Goal: Check status: Check status

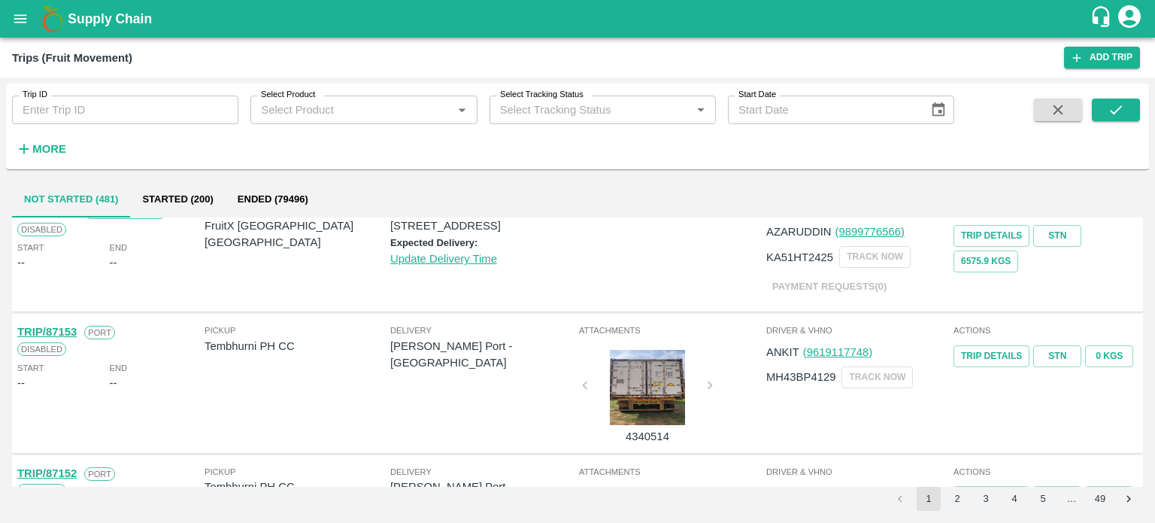
scroll to position [834, 0]
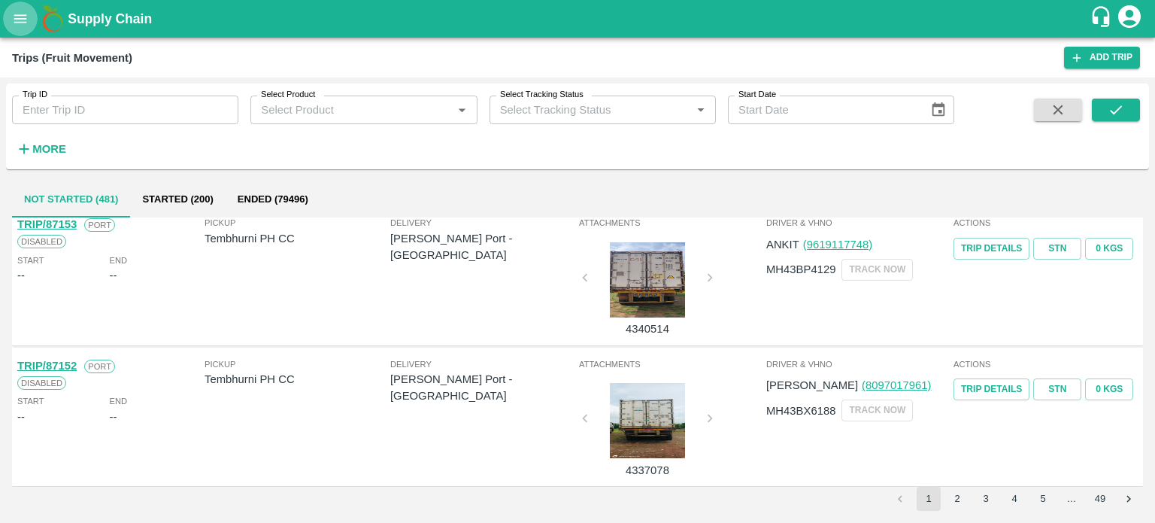
click at [19, 28] on button "open drawer" at bounding box center [20, 19] width 35 height 35
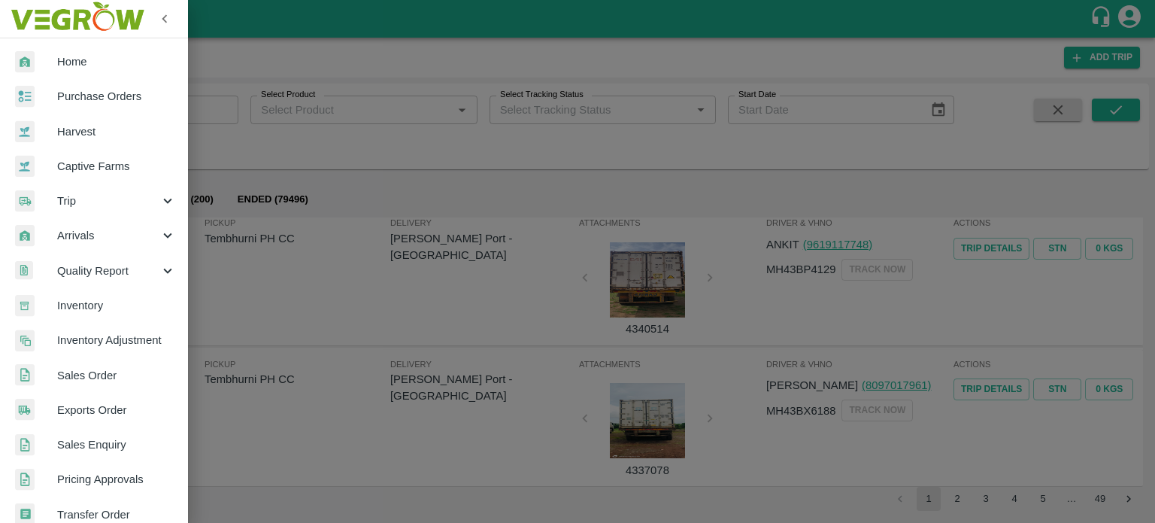
scroll to position [334, 0]
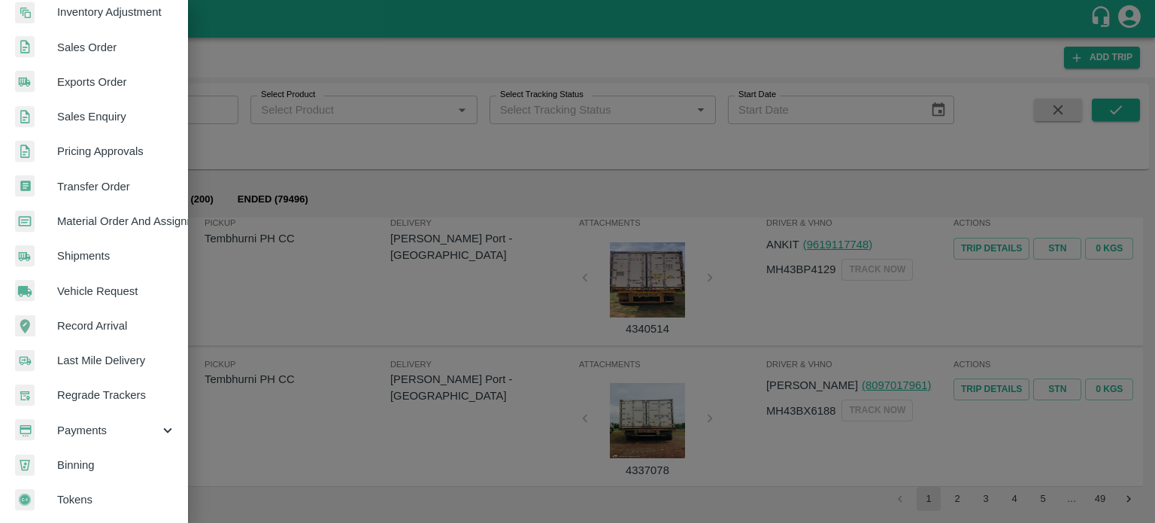
click at [88, 425] on span "Payments" at bounding box center [108, 430] width 102 height 17
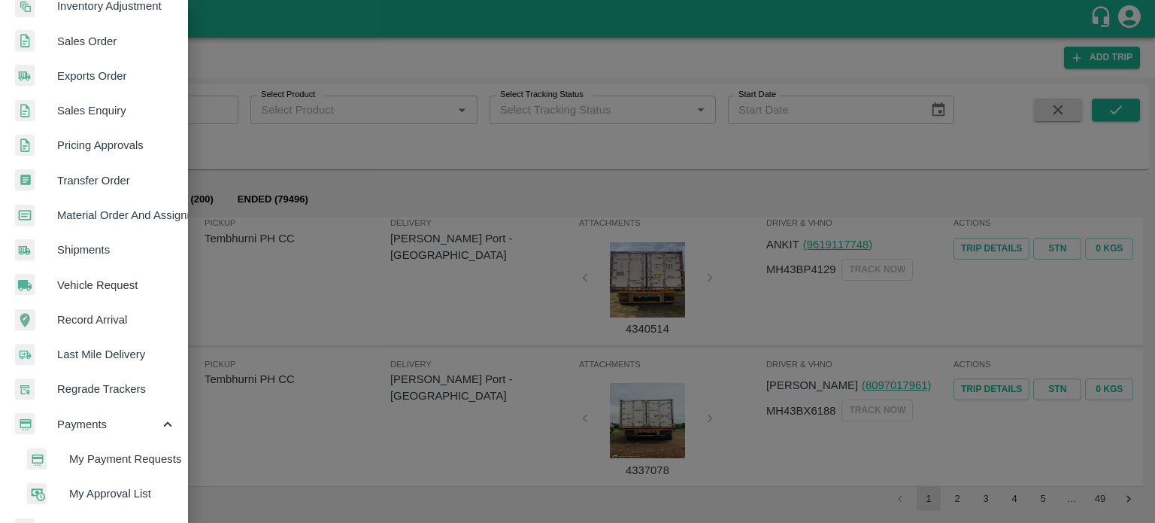
click at [105, 452] on span "My Payment Requests" at bounding box center [122, 459] width 107 height 17
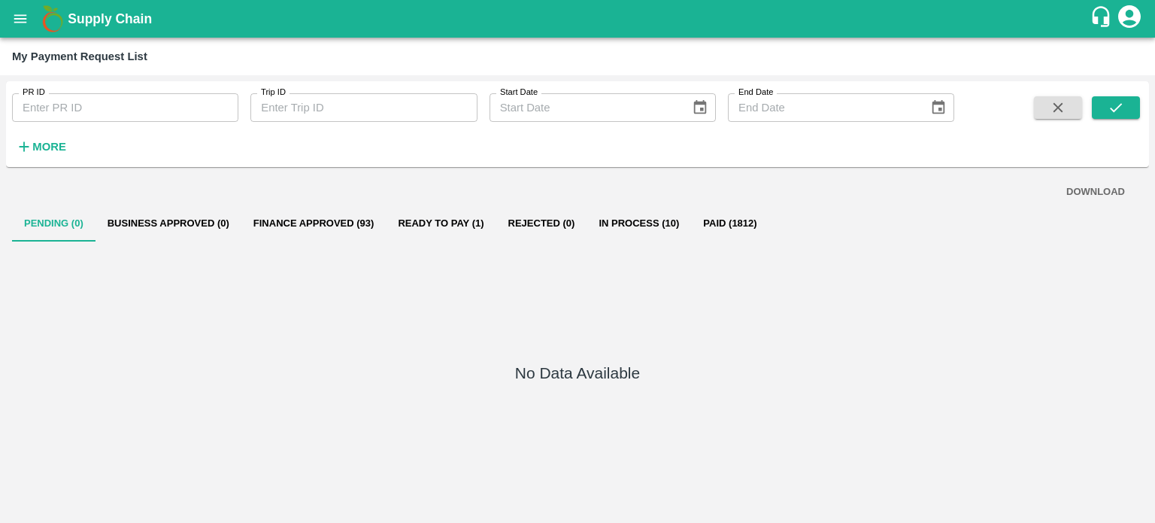
click at [436, 223] on button "Ready To Pay (1)" at bounding box center [441, 223] width 110 height 36
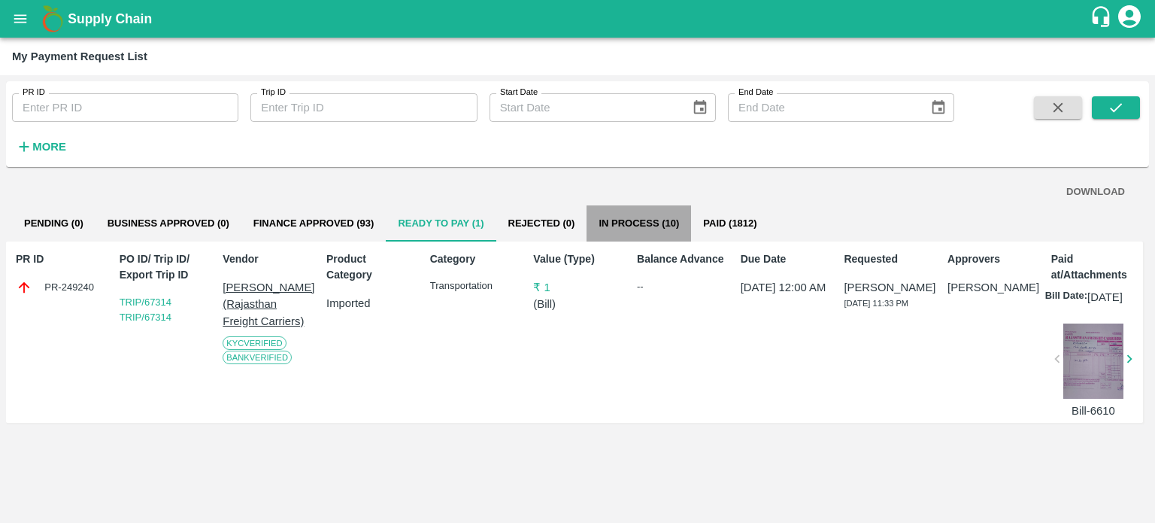
click at [652, 233] on button "In Process (10)" at bounding box center [639, 223] width 105 height 36
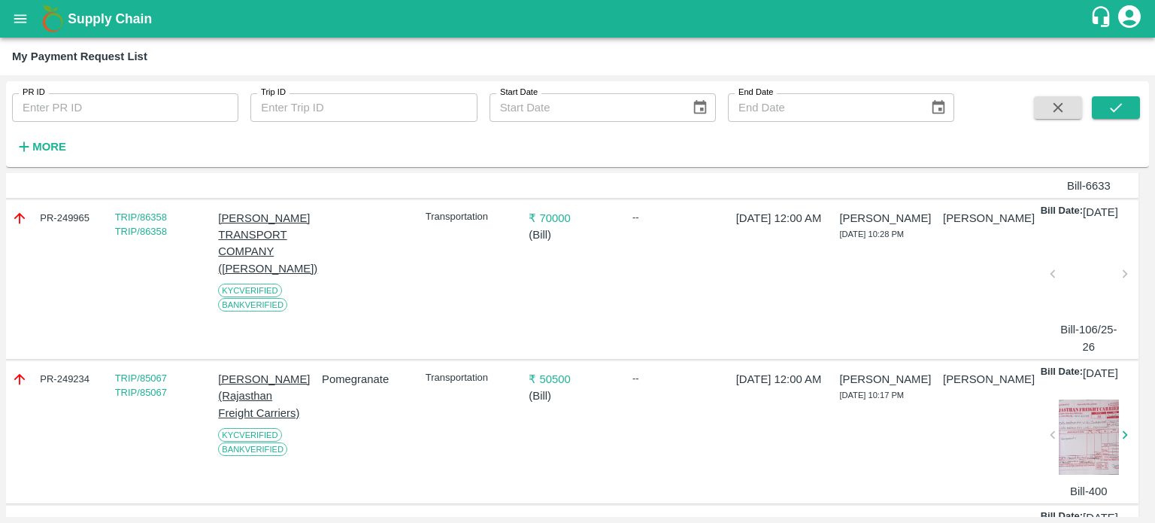
scroll to position [0, 5]
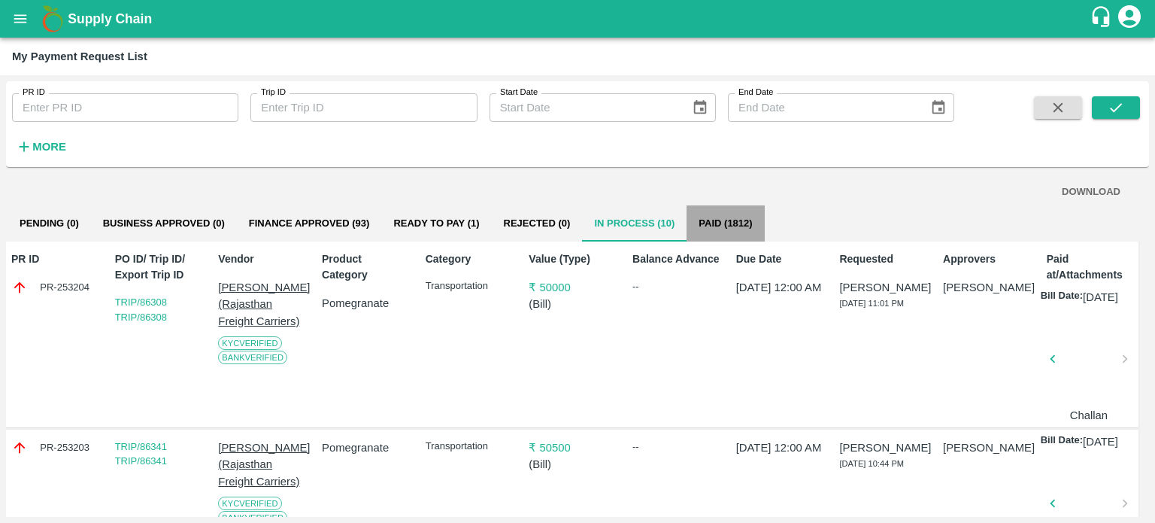
click at [729, 219] on button "Paid (1812)" at bounding box center [725, 223] width 77 height 36
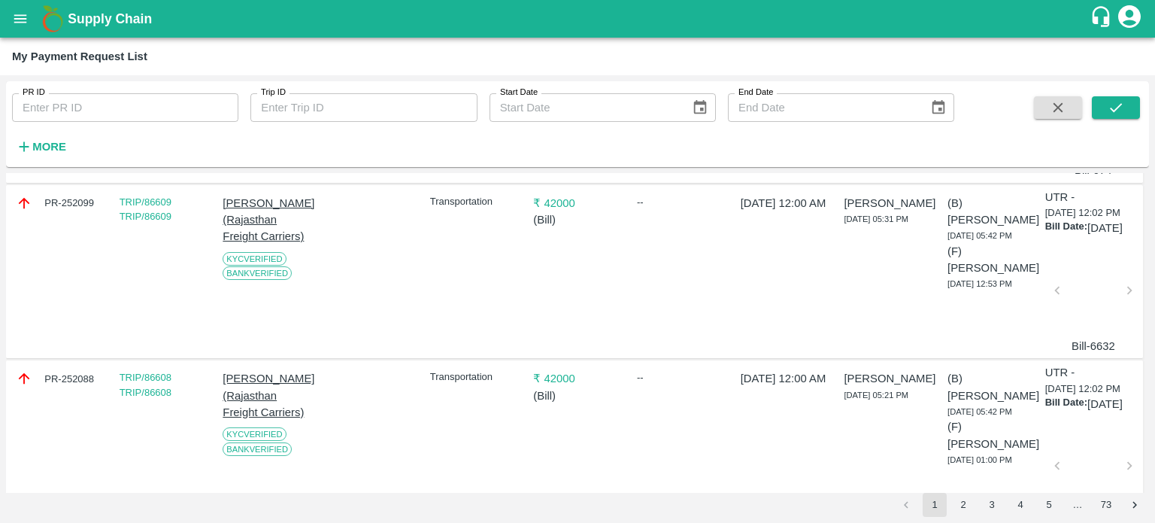
scroll to position [463, 0]
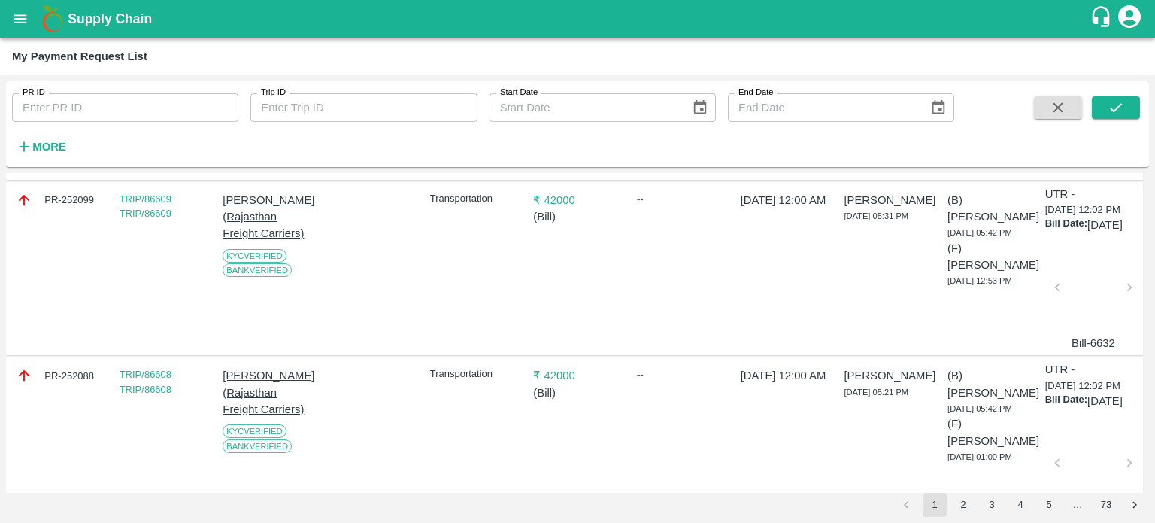
click at [1087, 332] on div at bounding box center [1093, 292] width 60 height 80
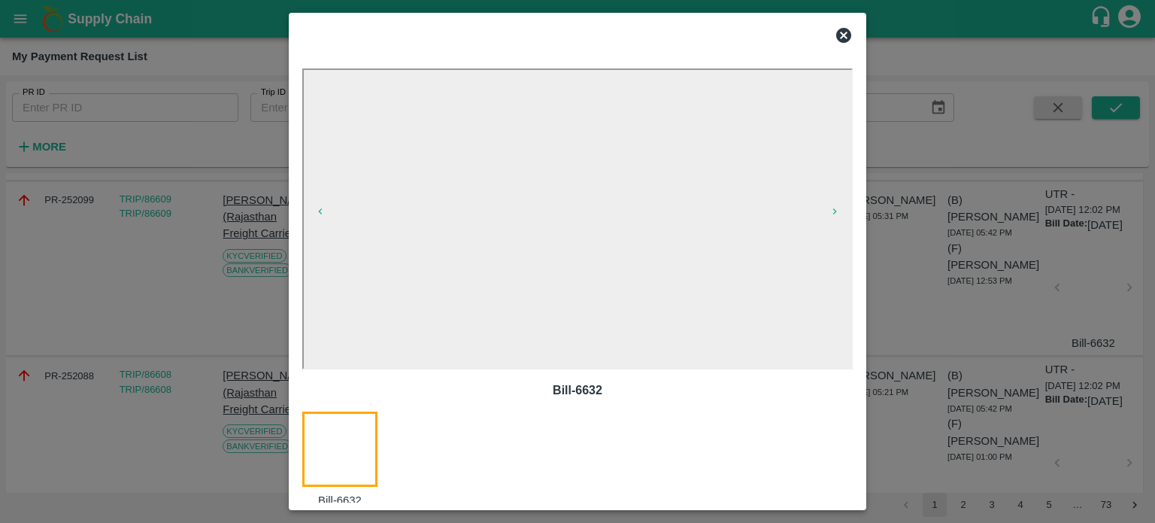
click at [844, 32] on icon at bounding box center [843, 35] width 15 height 15
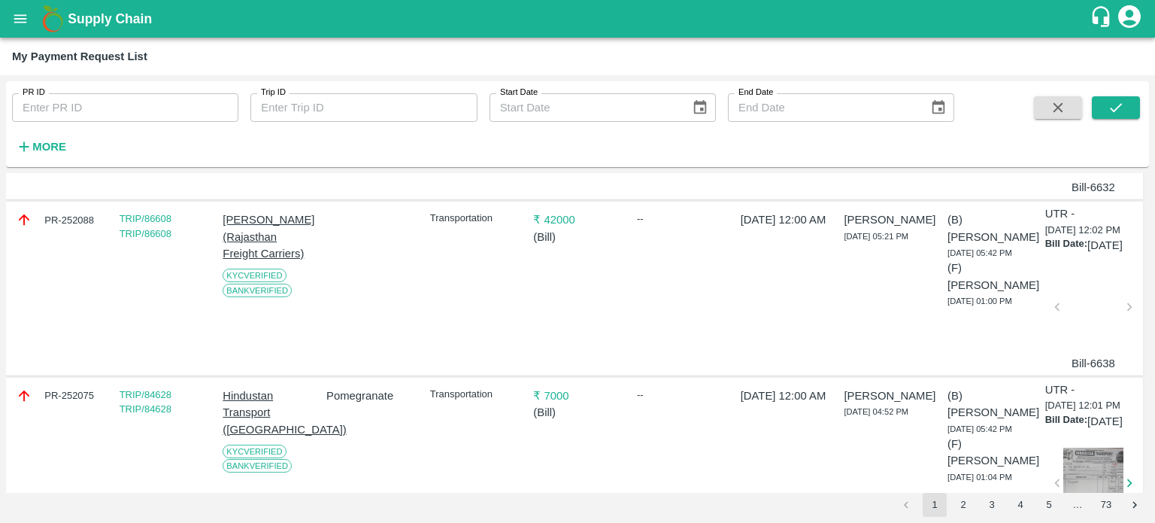
scroll to position [647, 0]
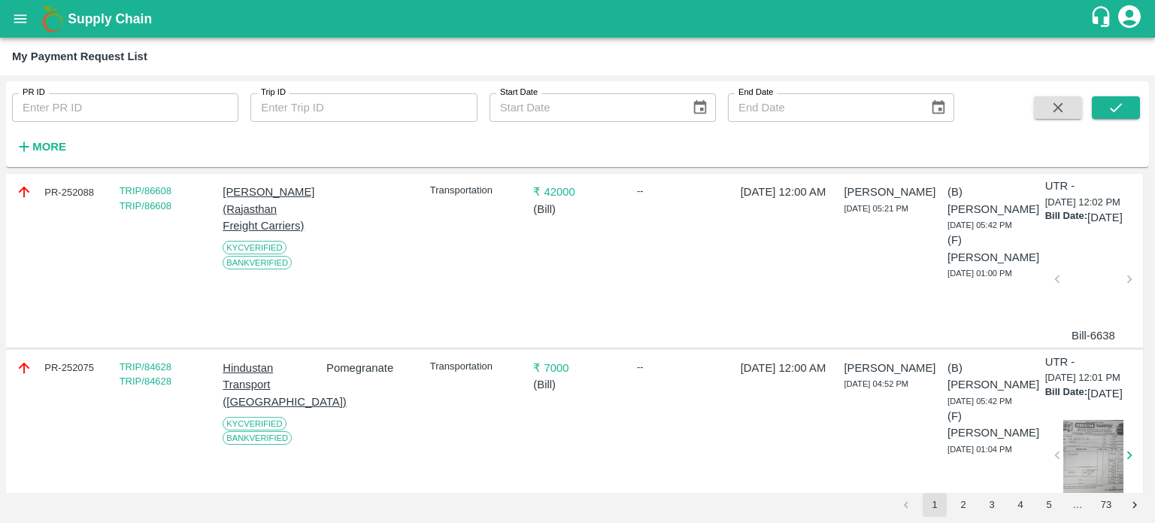
click at [1086, 323] on div at bounding box center [1093, 284] width 60 height 80
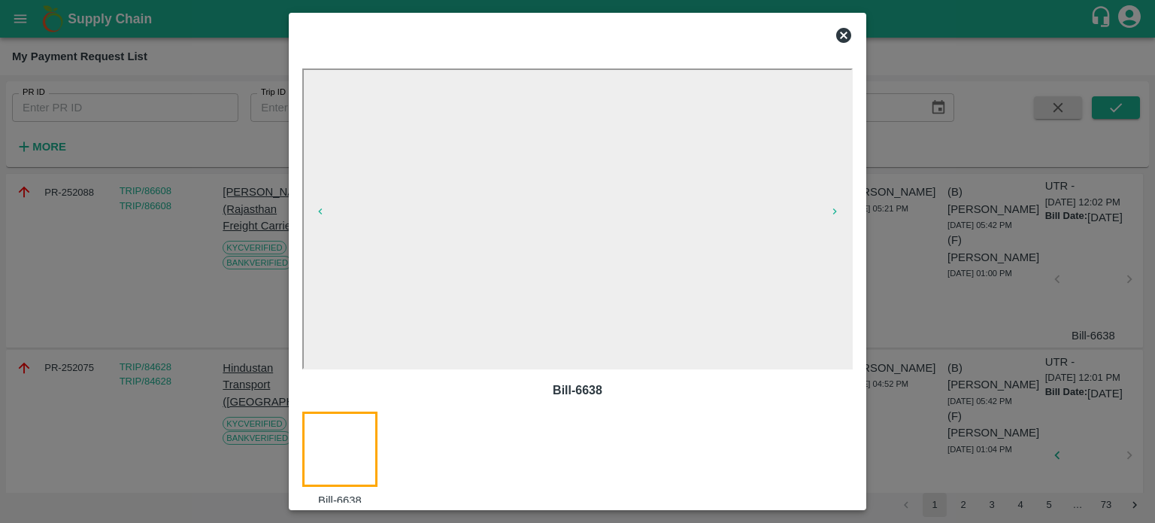
click at [839, 41] on icon at bounding box center [843, 35] width 15 height 15
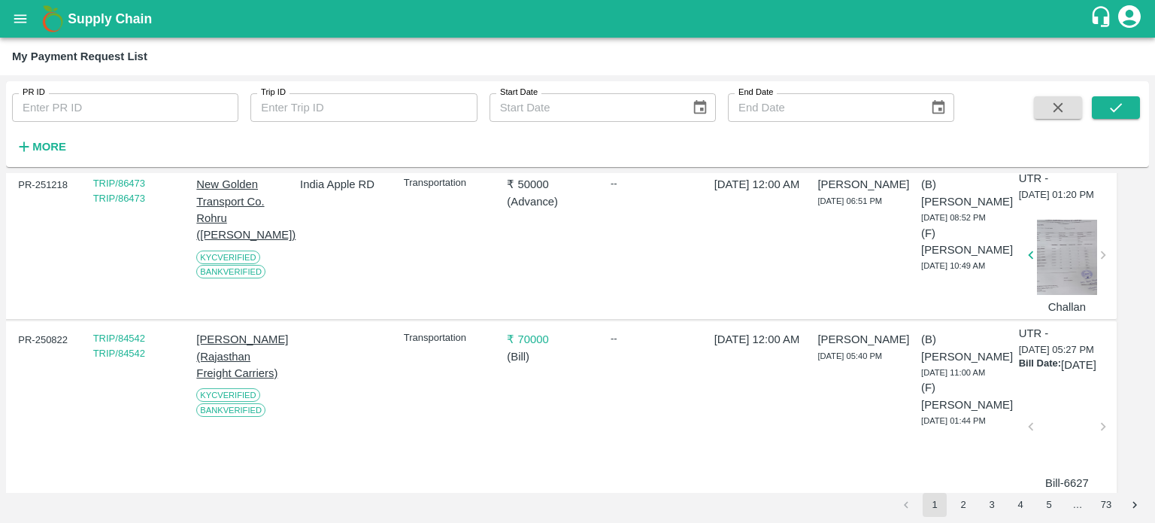
scroll to position [2115, 26]
click at [1068, 139] on div at bounding box center [1067, 99] width 60 height 80
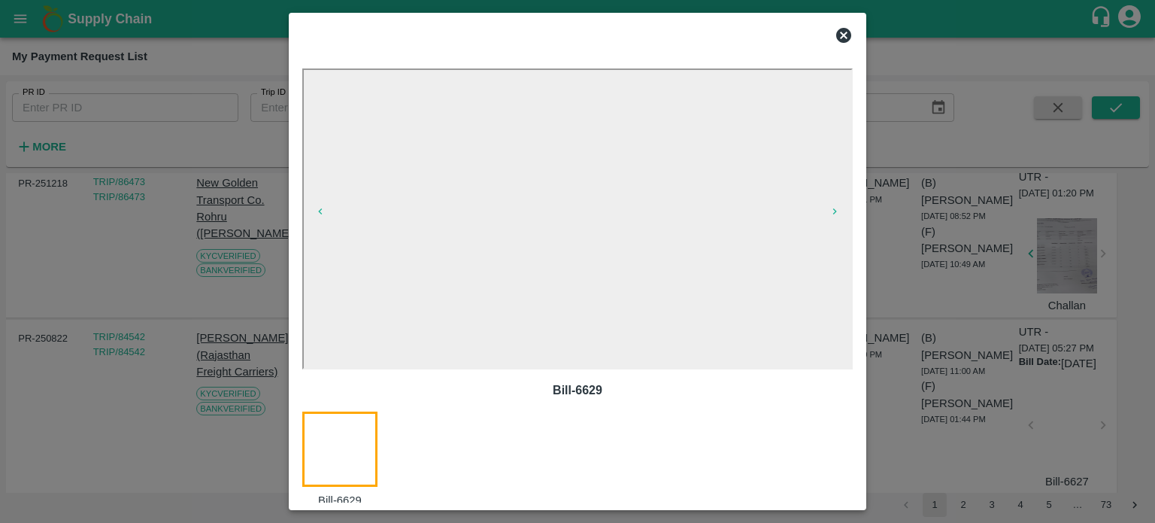
click at [841, 37] on icon at bounding box center [843, 35] width 15 height 15
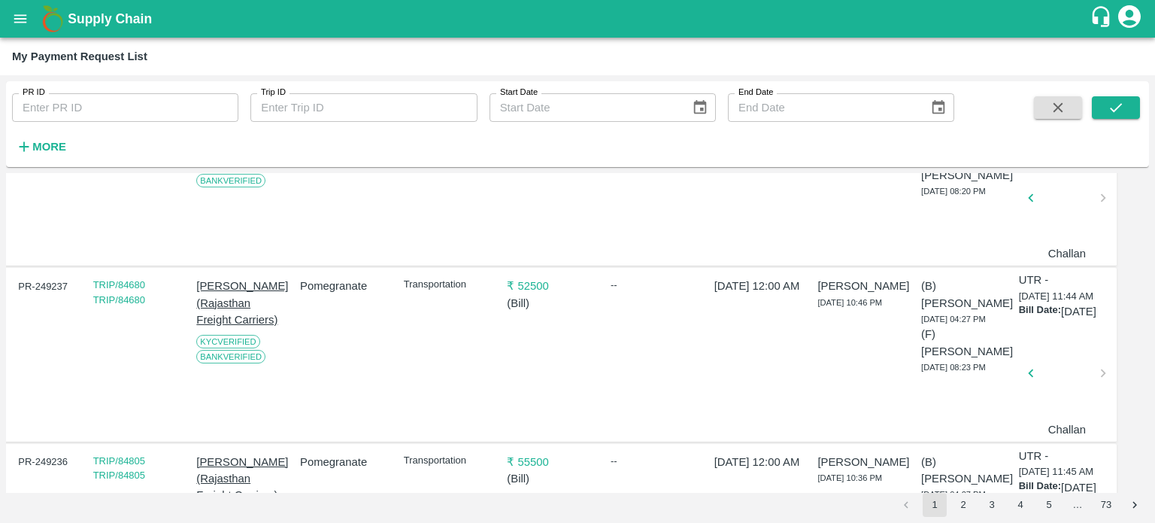
scroll to position [2695, 26]
click at [1064, 65] on div at bounding box center [1067, 26] width 60 height 80
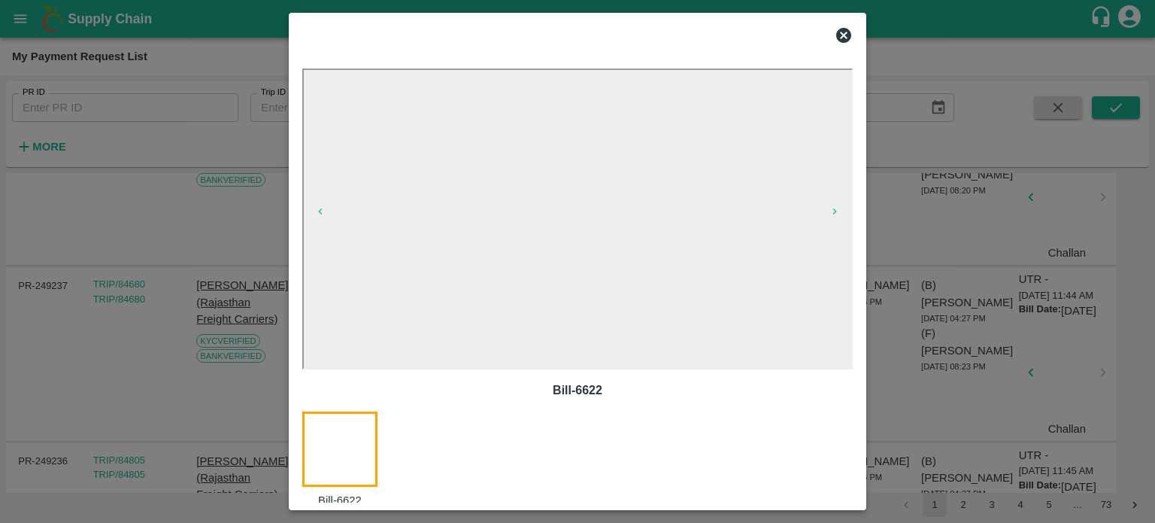
click at [842, 30] on icon at bounding box center [843, 35] width 15 height 15
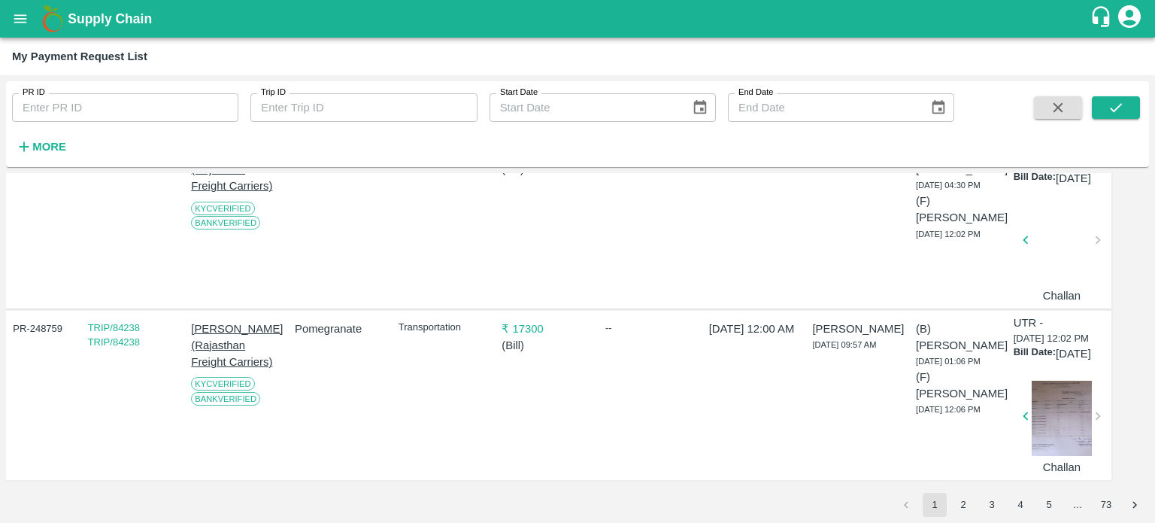
scroll to position [4731, 32]
click at [1054, 284] on div at bounding box center [1062, 245] width 60 height 80
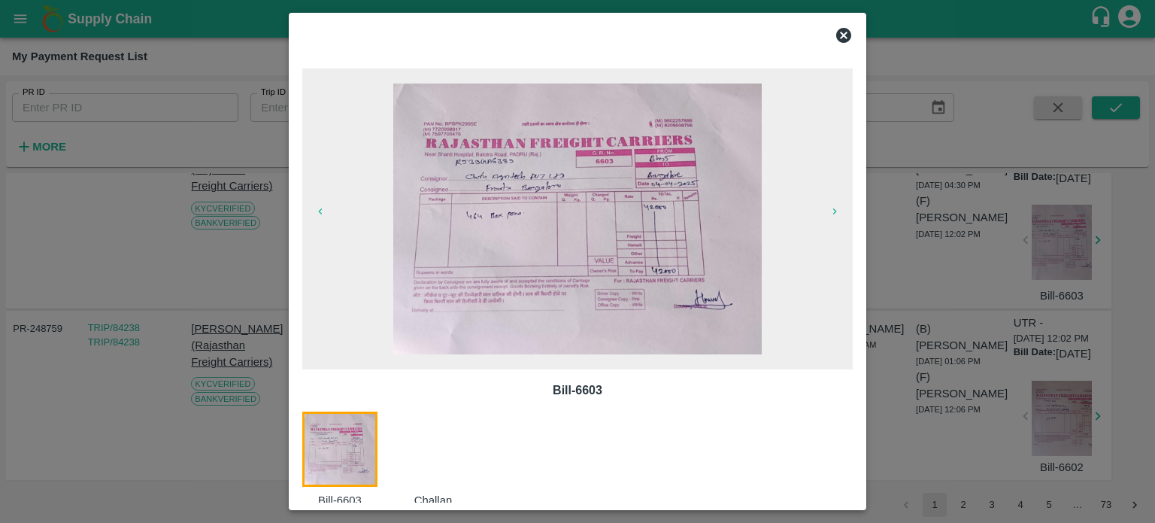
click at [981, 447] on div at bounding box center [577, 261] width 1155 height 523
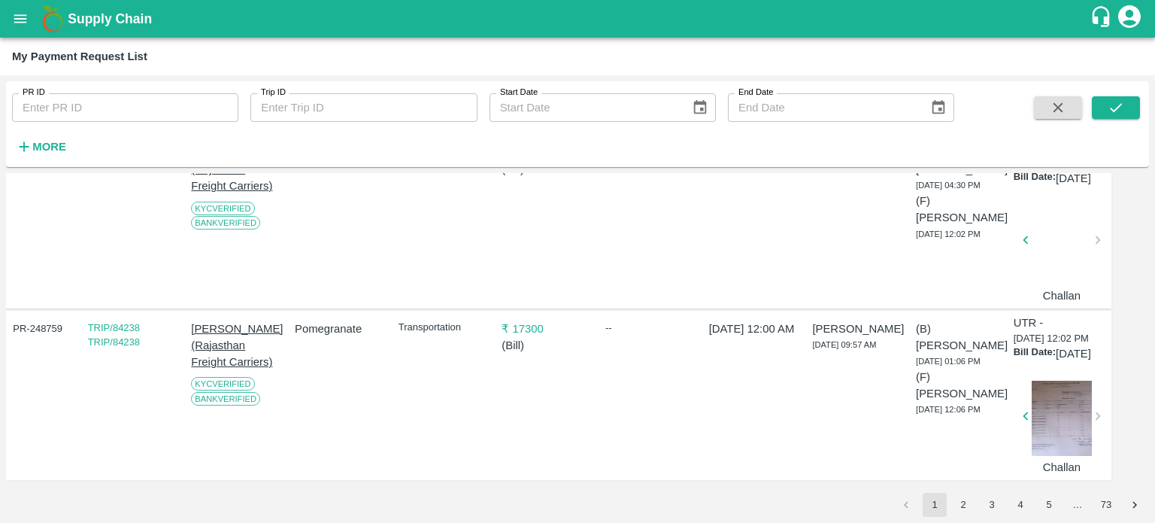
scroll to position [4762, 32]
click at [1048, 284] on div at bounding box center [1062, 245] width 60 height 80
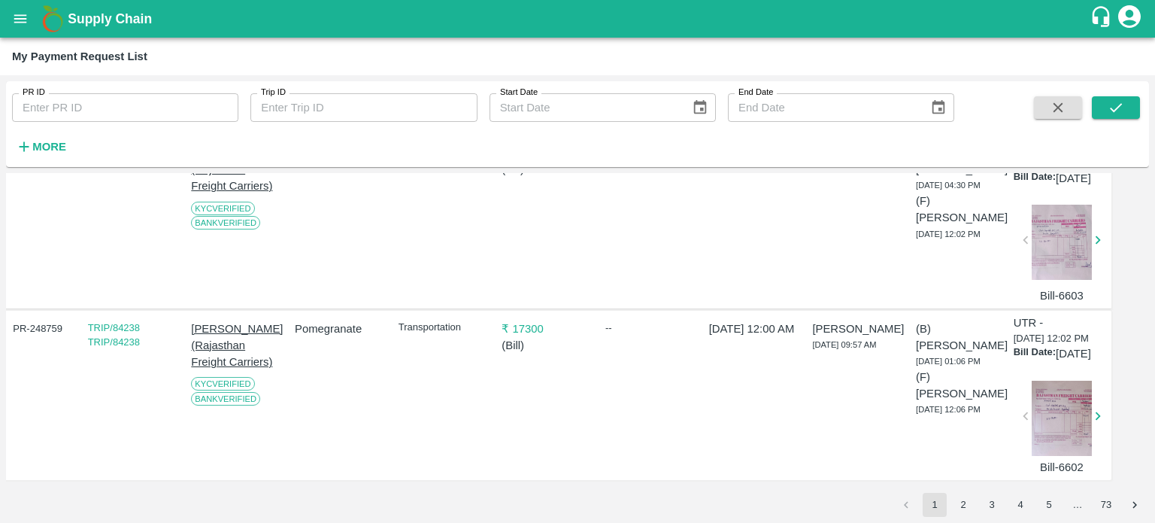
click at [1048, 280] on div at bounding box center [1062, 242] width 60 height 75
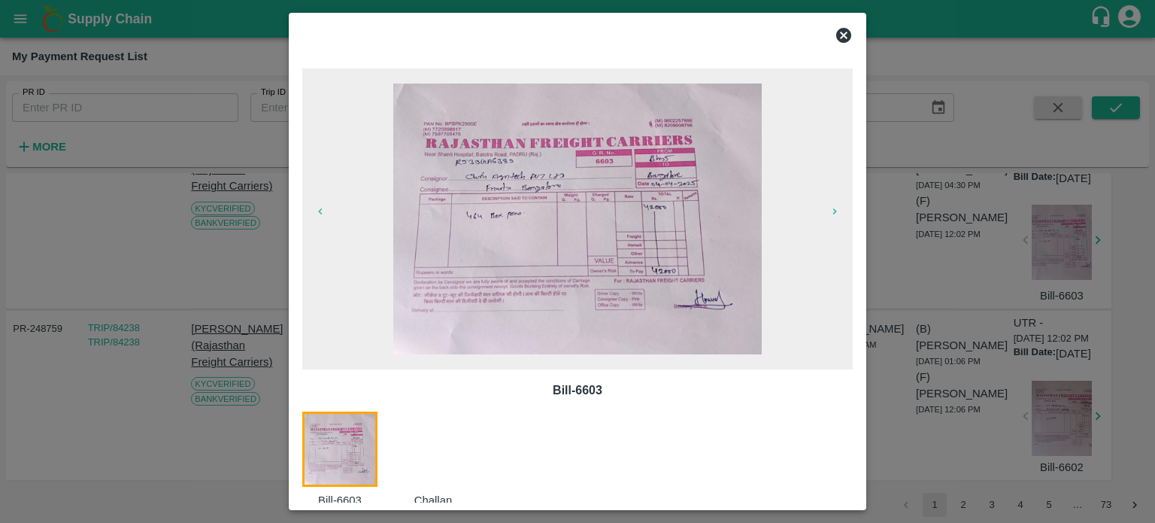
click at [987, 432] on div at bounding box center [577, 261] width 1155 height 523
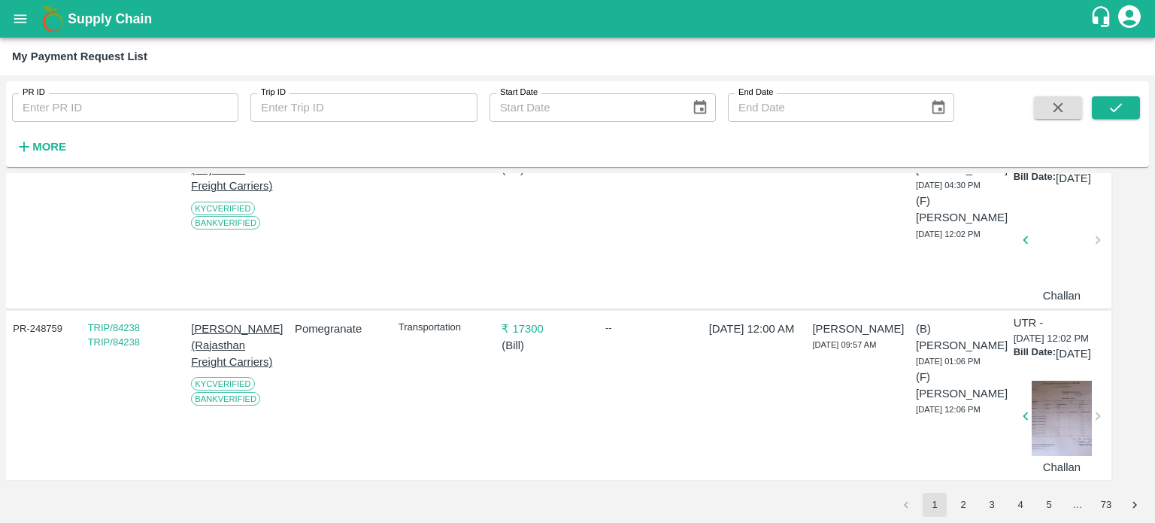
scroll to position [4981, 32]
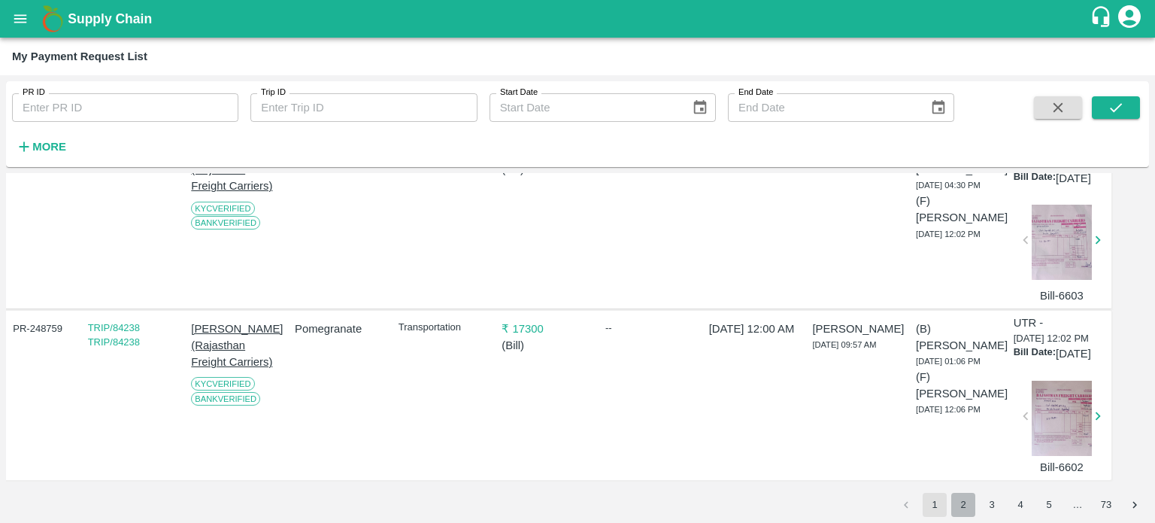
click at [966, 506] on button "2" at bounding box center [963, 505] width 24 height 24
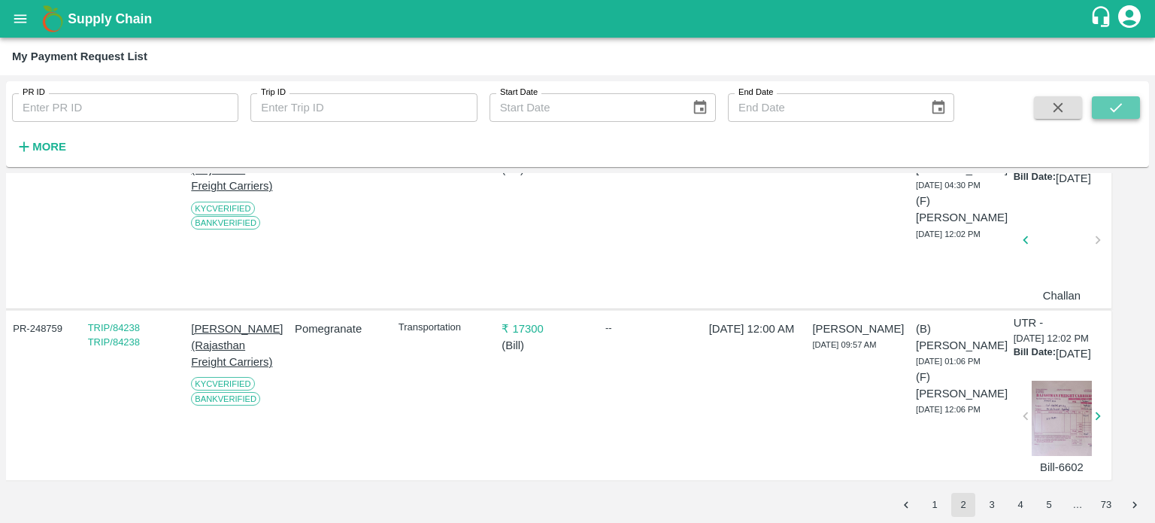
click at [1111, 111] on icon "submit" at bounding box center [1116, 107] width 17 height 17
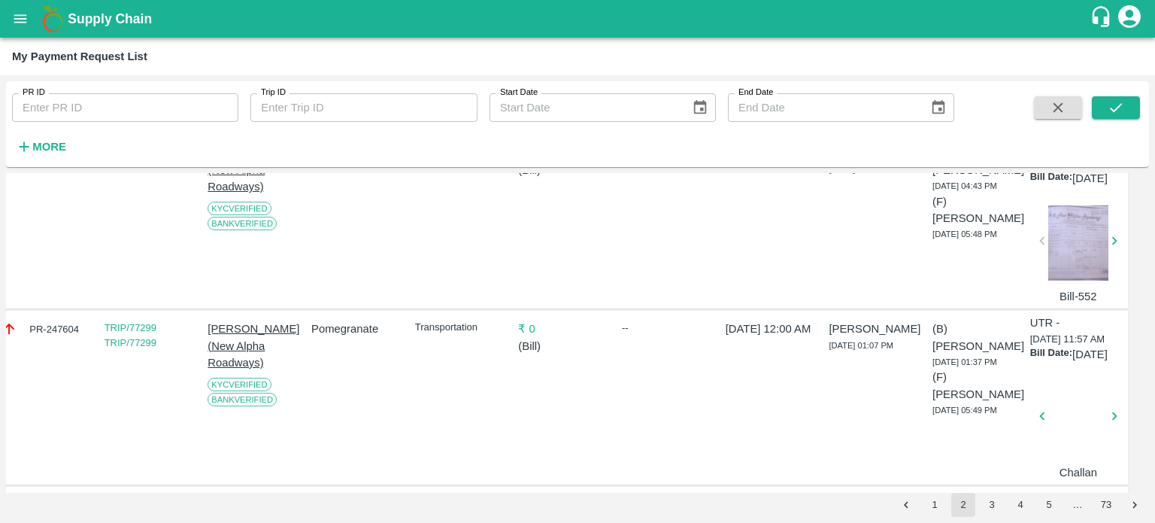
scroll to position [1374, 15]
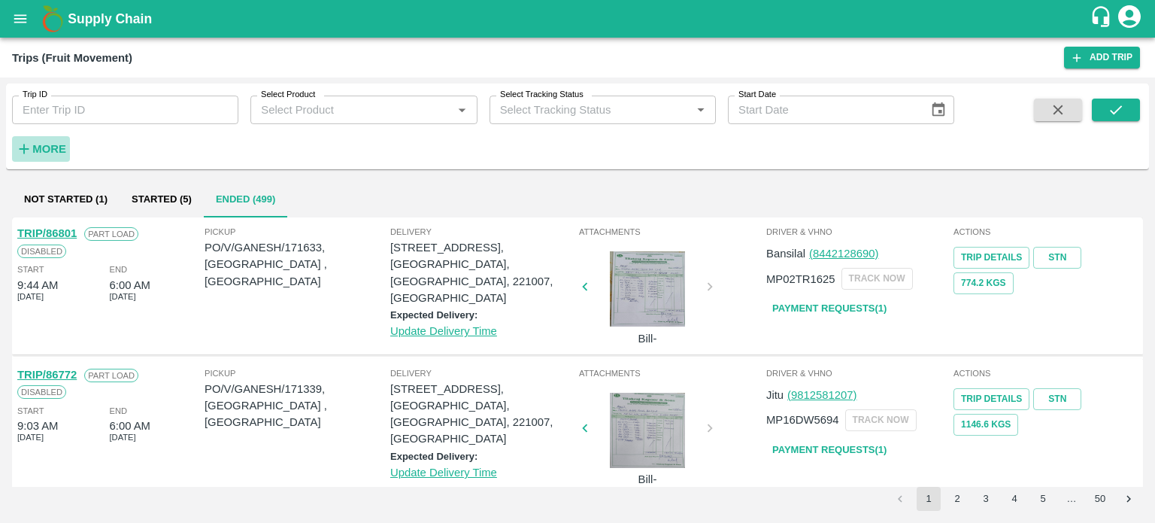
click at [58, 155] on strong "More" at bounding box center [49, 149] width 34 height 12
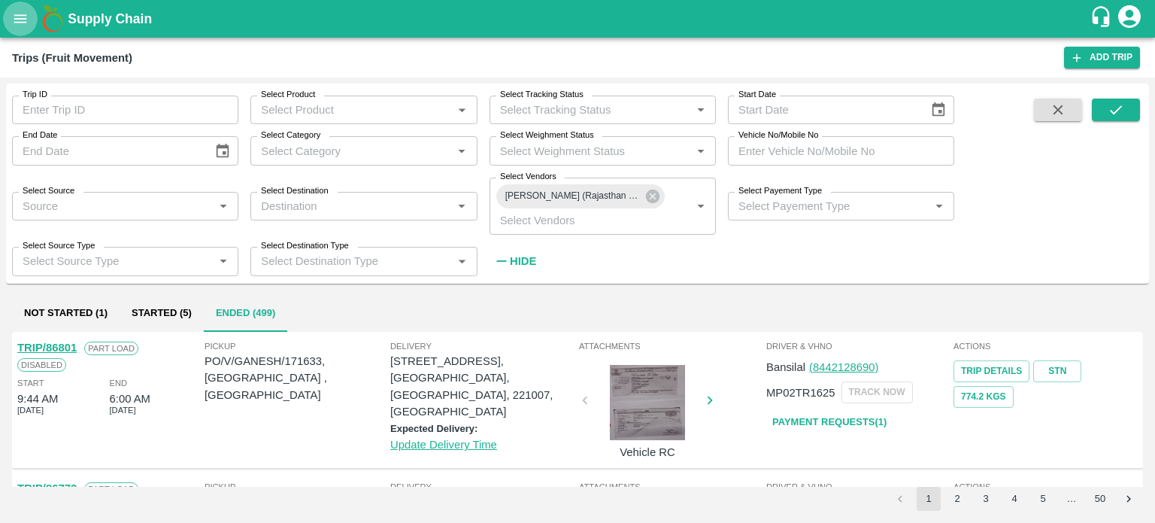
click at [17, 16] on icon "open drawer" at bounding box center [20, 19] width 17 height 17
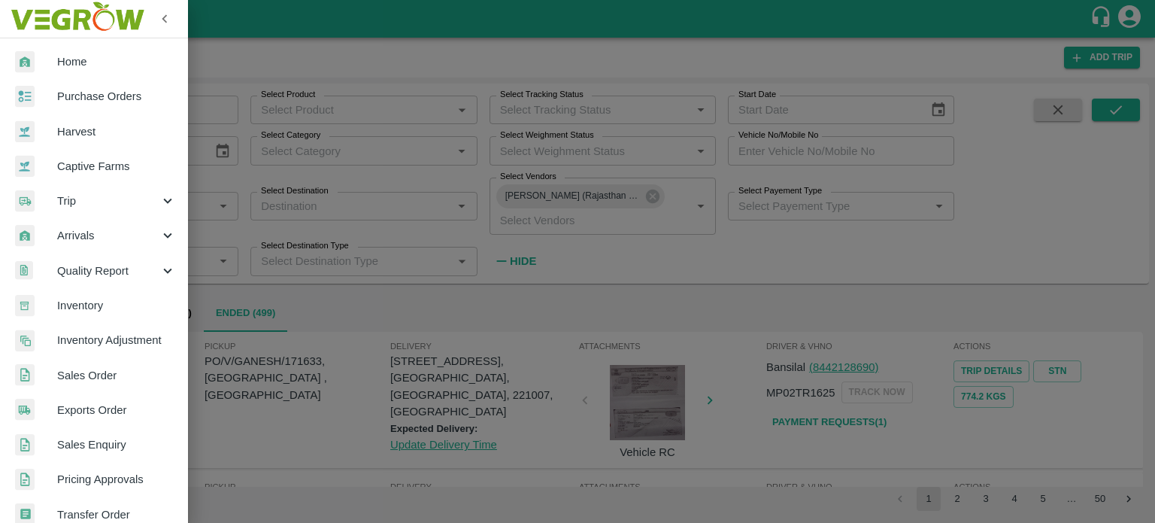
scroll to position [334, 0]
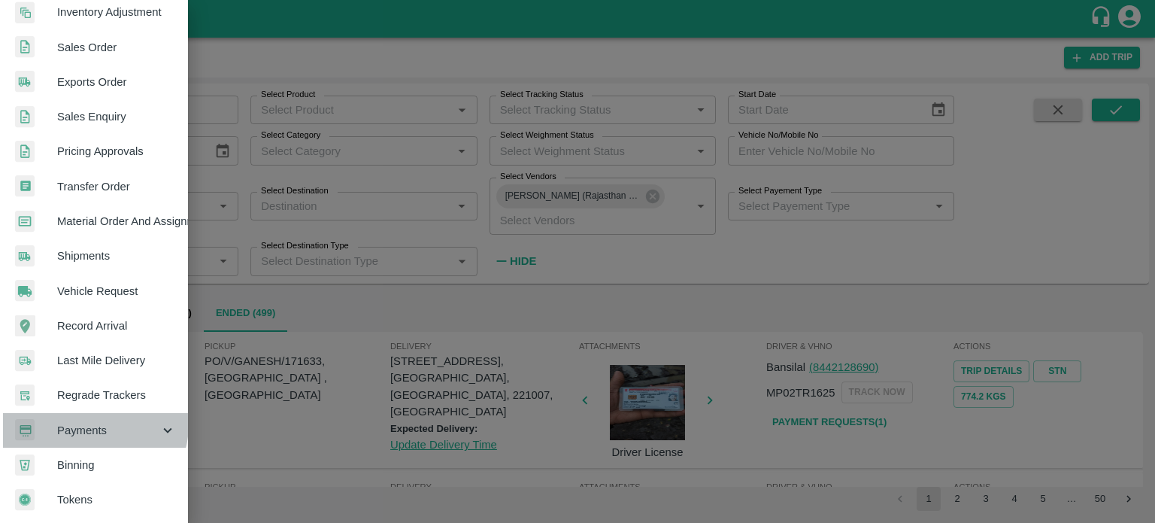
click at [92, 422] on span "Payments" at bounding box center [108, 430] width 102 height 17
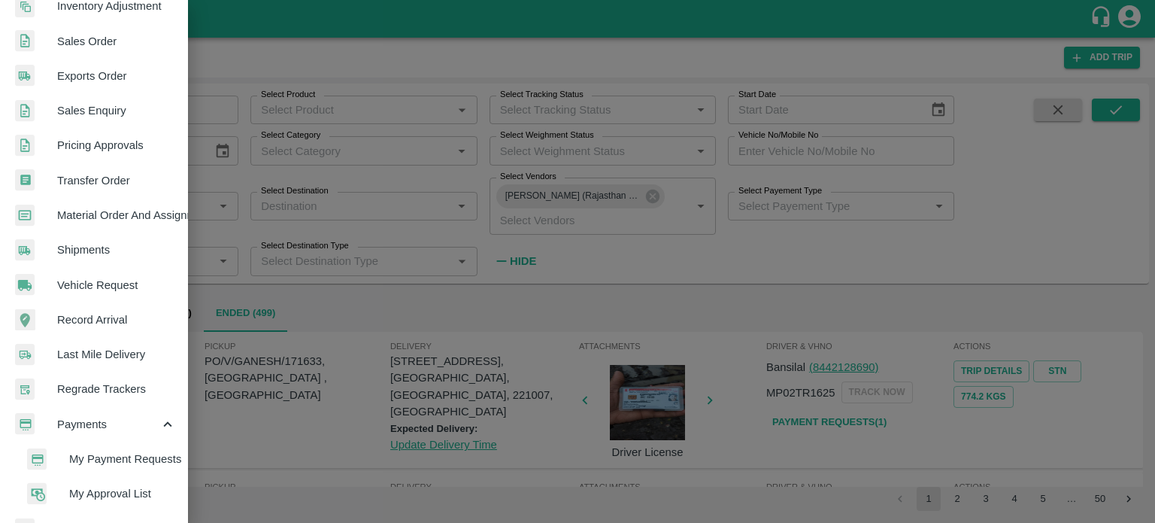
click at [108, 460] on span "My Payment Requests" at bounding box center [122, 459] width 107 height 17
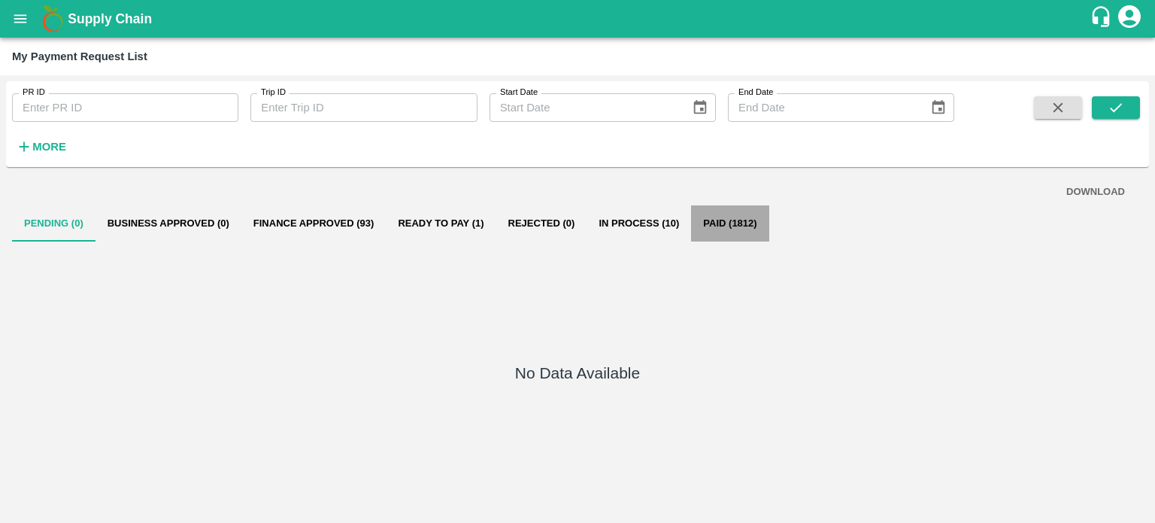
click at [710, 225] on button "Paid (1812)" at bounding box center [729, 223] width 77 height 36
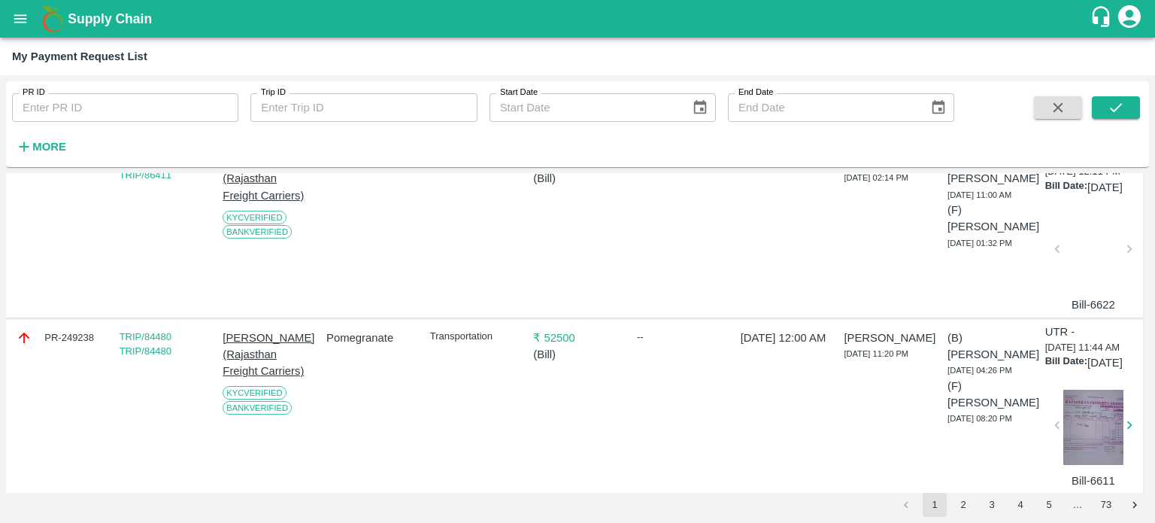
scroll to position [2587, 0]
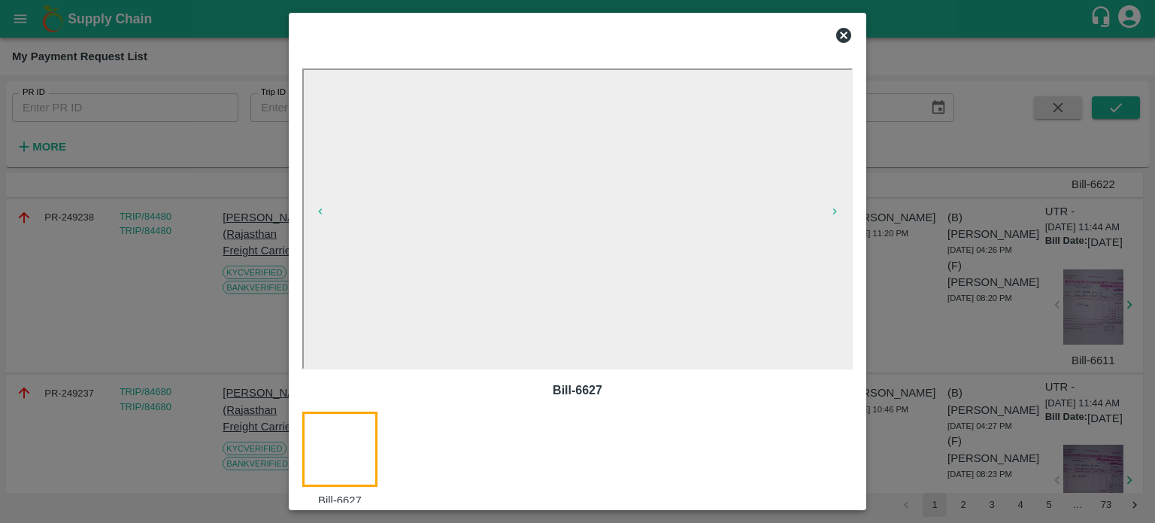
click at [977, 384] on div at bounding box center [577, 261] width 1155 height 523
